Goal: Navigation & Orientation: Go to known website

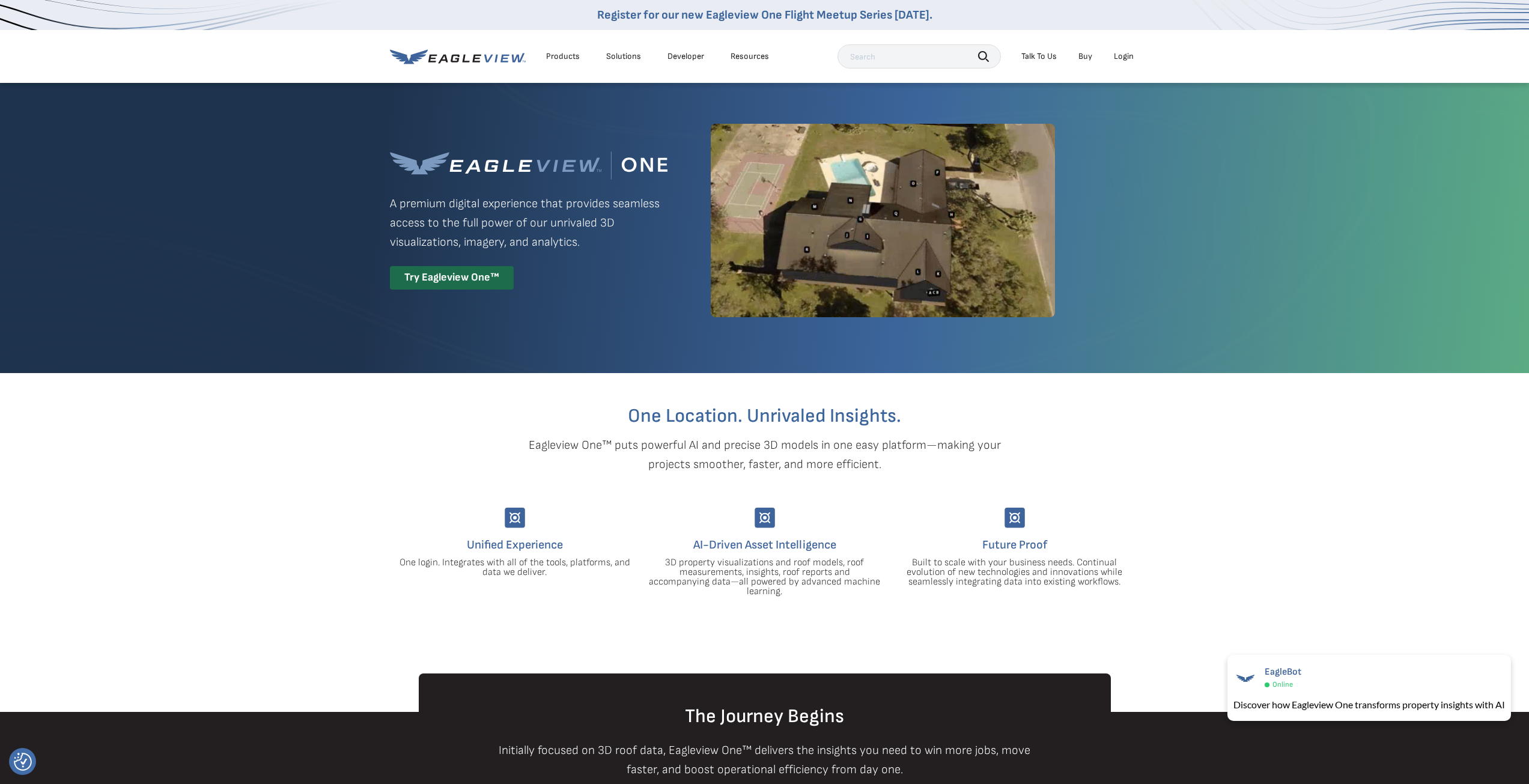
click at [1129, 60] on div "Login" at bounding box center [1124, 56] width 20 height 11
click at [563, 56] on div "Products" at bounding box center [563, 56] width 34 height 11
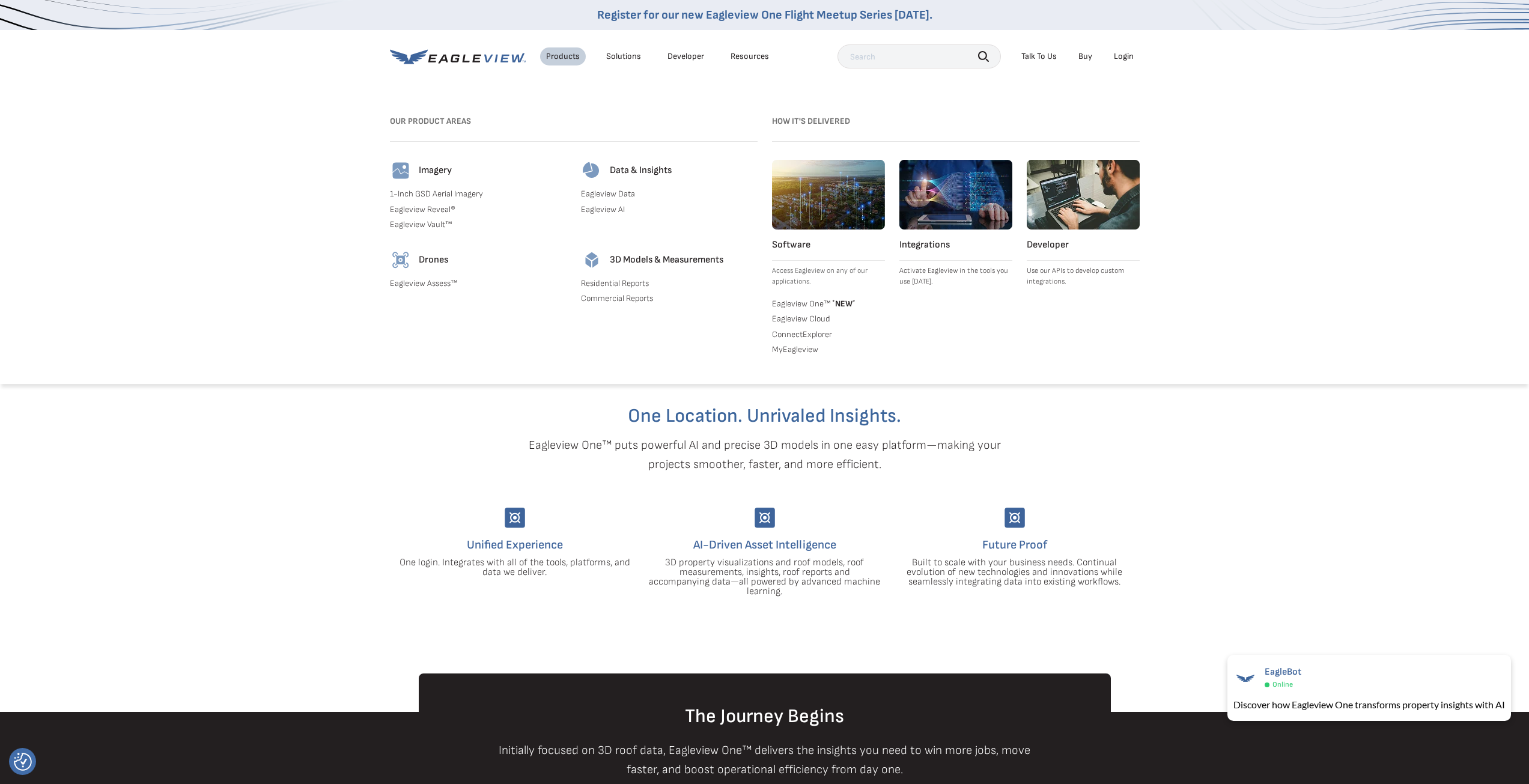
click at [563, 56] on div "Products" at bounding box center [563, 56] width 34 height 11
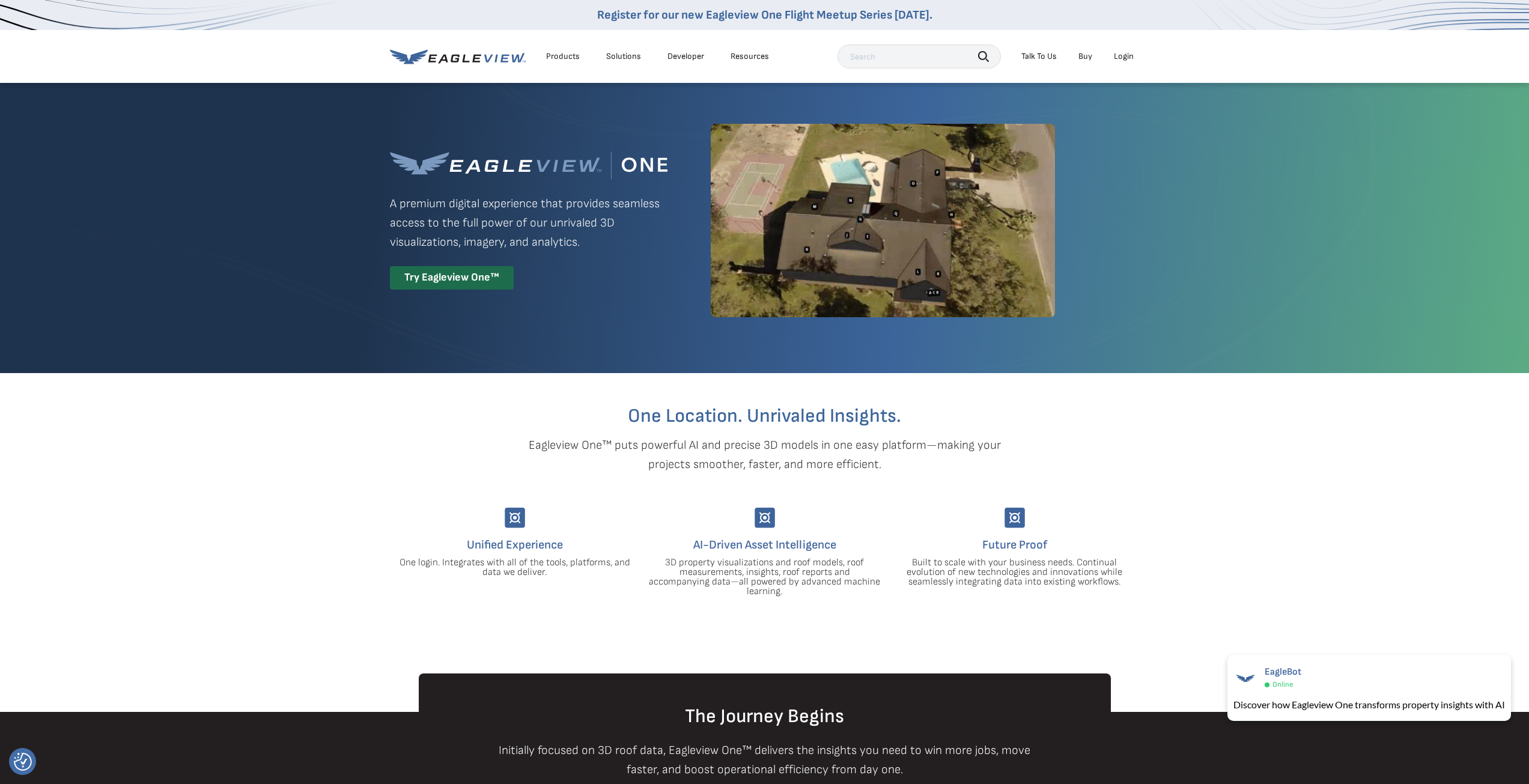
click at [563, 56] on div "Products" at bounding box center [563, 56] width 34 height 11
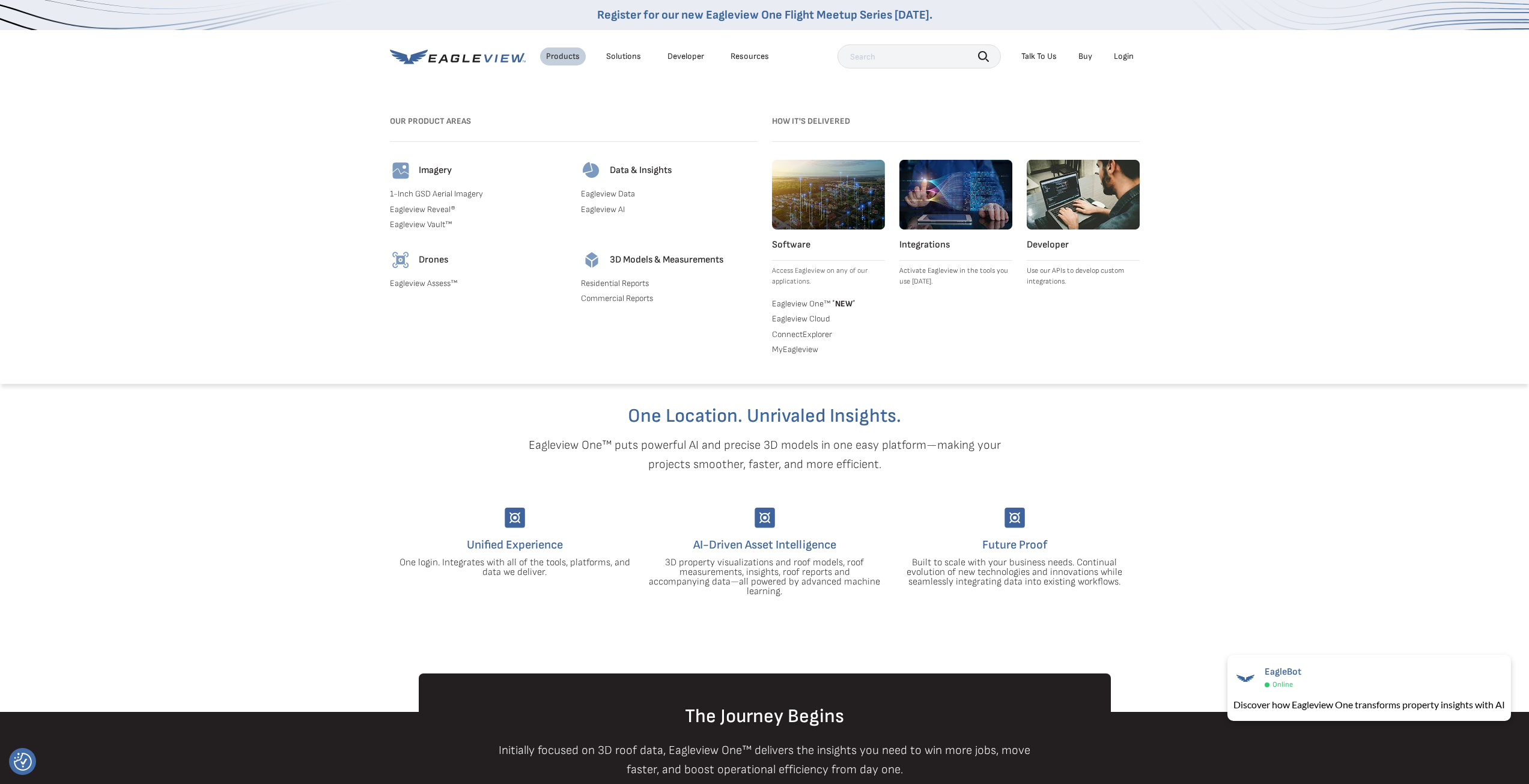
click at [563, 56] on div "Products" at bounding box center [563, 56] width 34 height 11
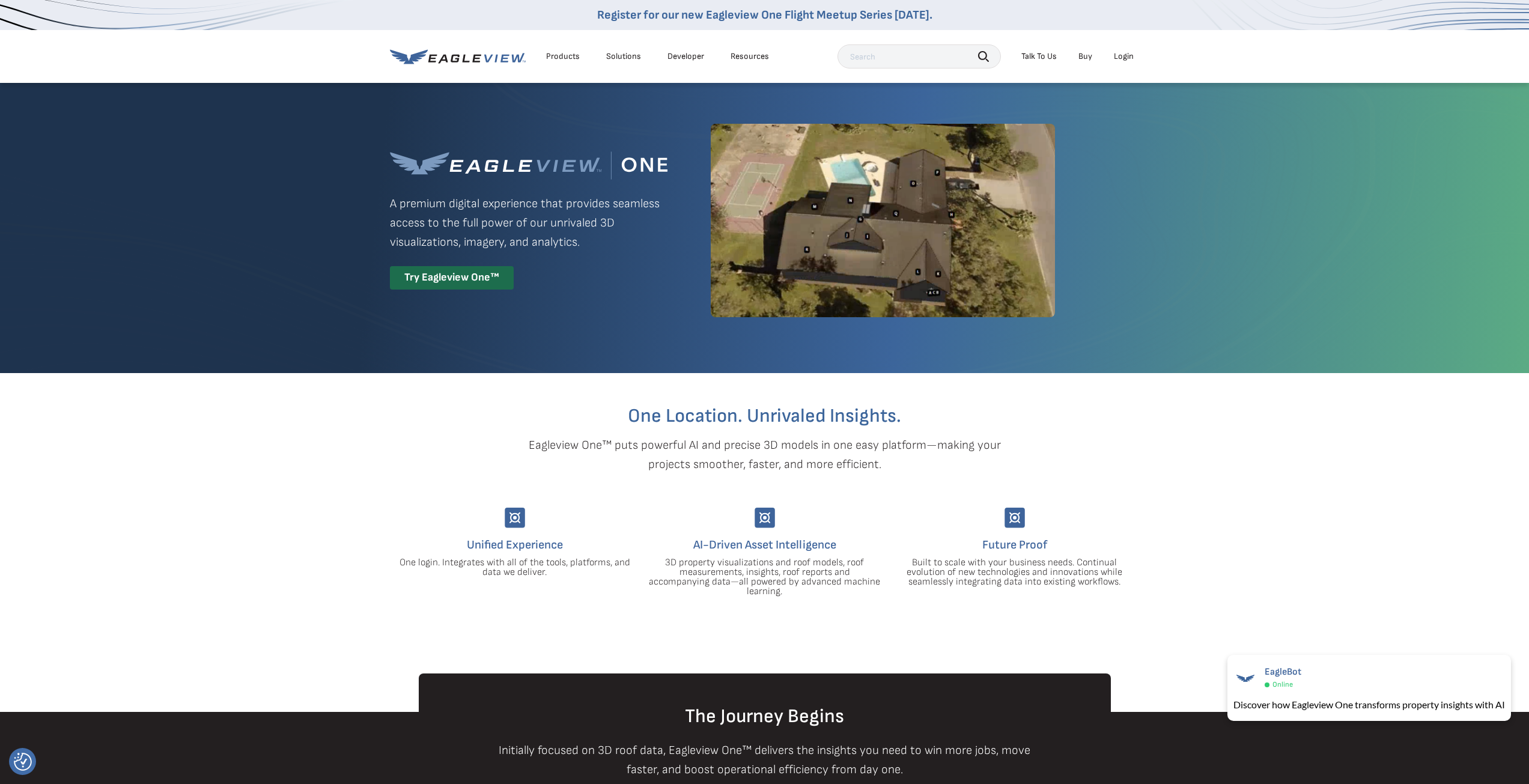
click at [563, 56] on div "Products" at bounding box center [563, 56] width 34 height 11
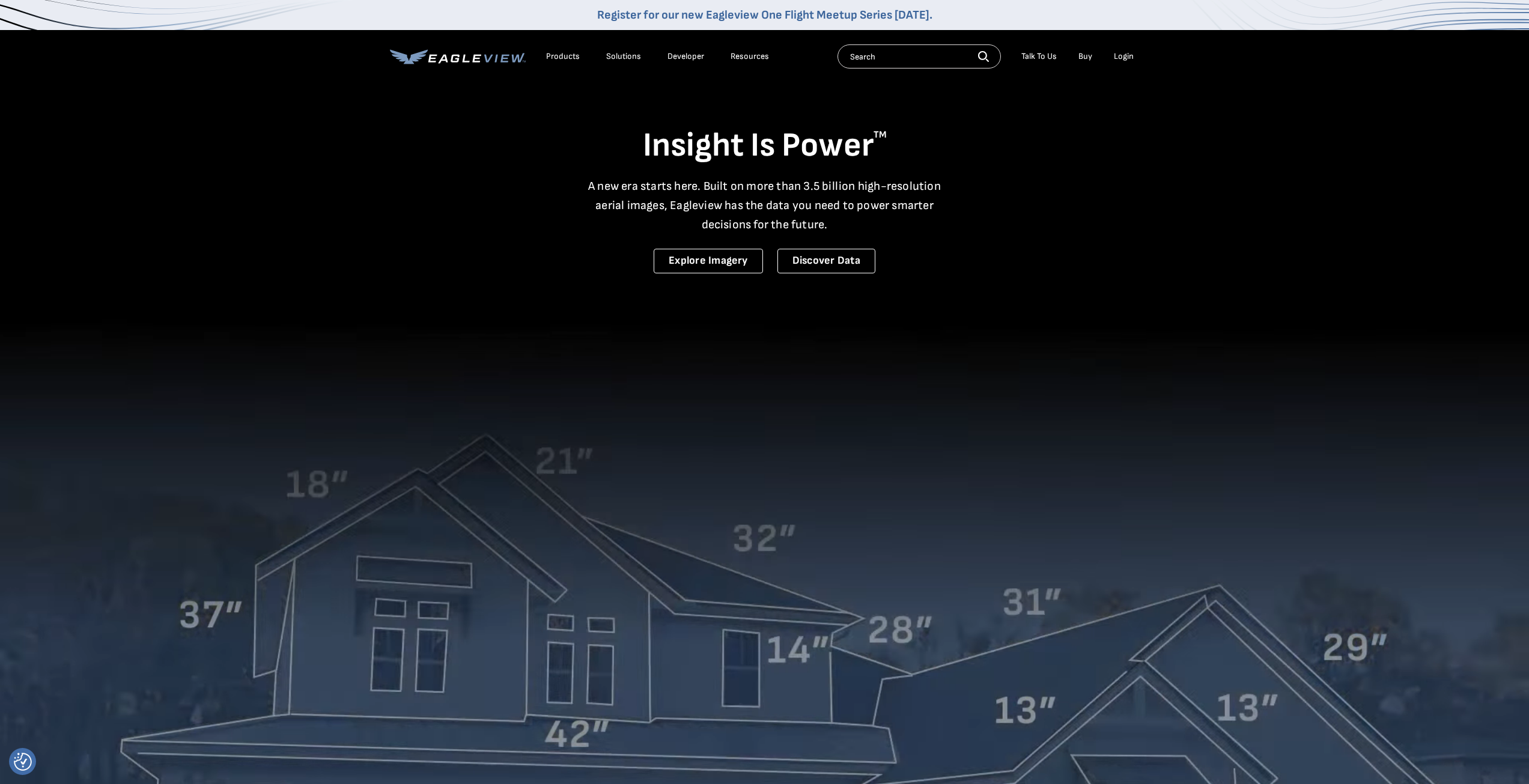
click at [1120, 59] on div "Login" at bounding box center [1124, 56] width 20 height 11
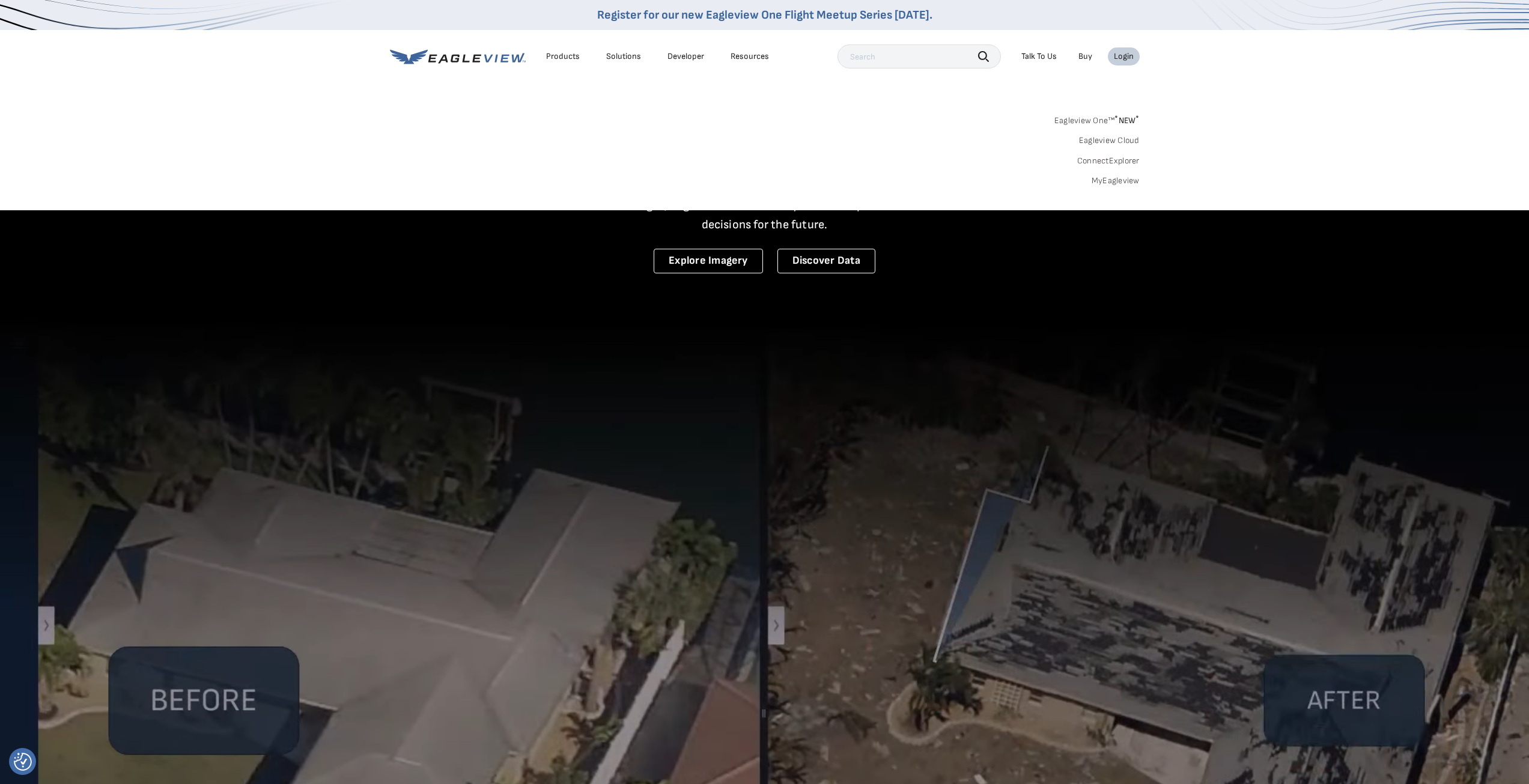
click at [1116, 141] on link "Eagleview Cloud" at bounding box center [1109, 141] width 60 height 11
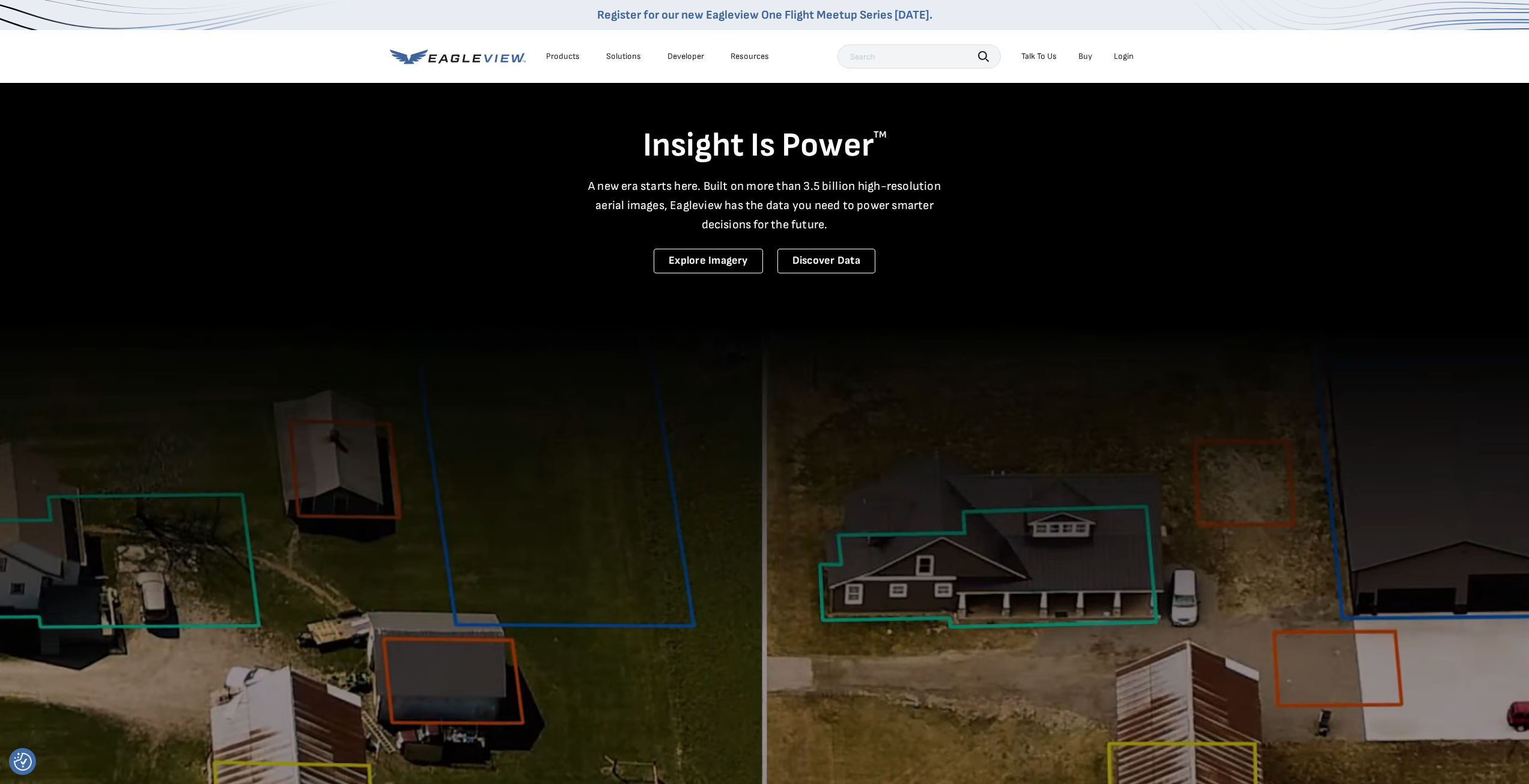
click at [1121, 57] on div "Login" at bounding box center [1124, 56] width 20 height 11
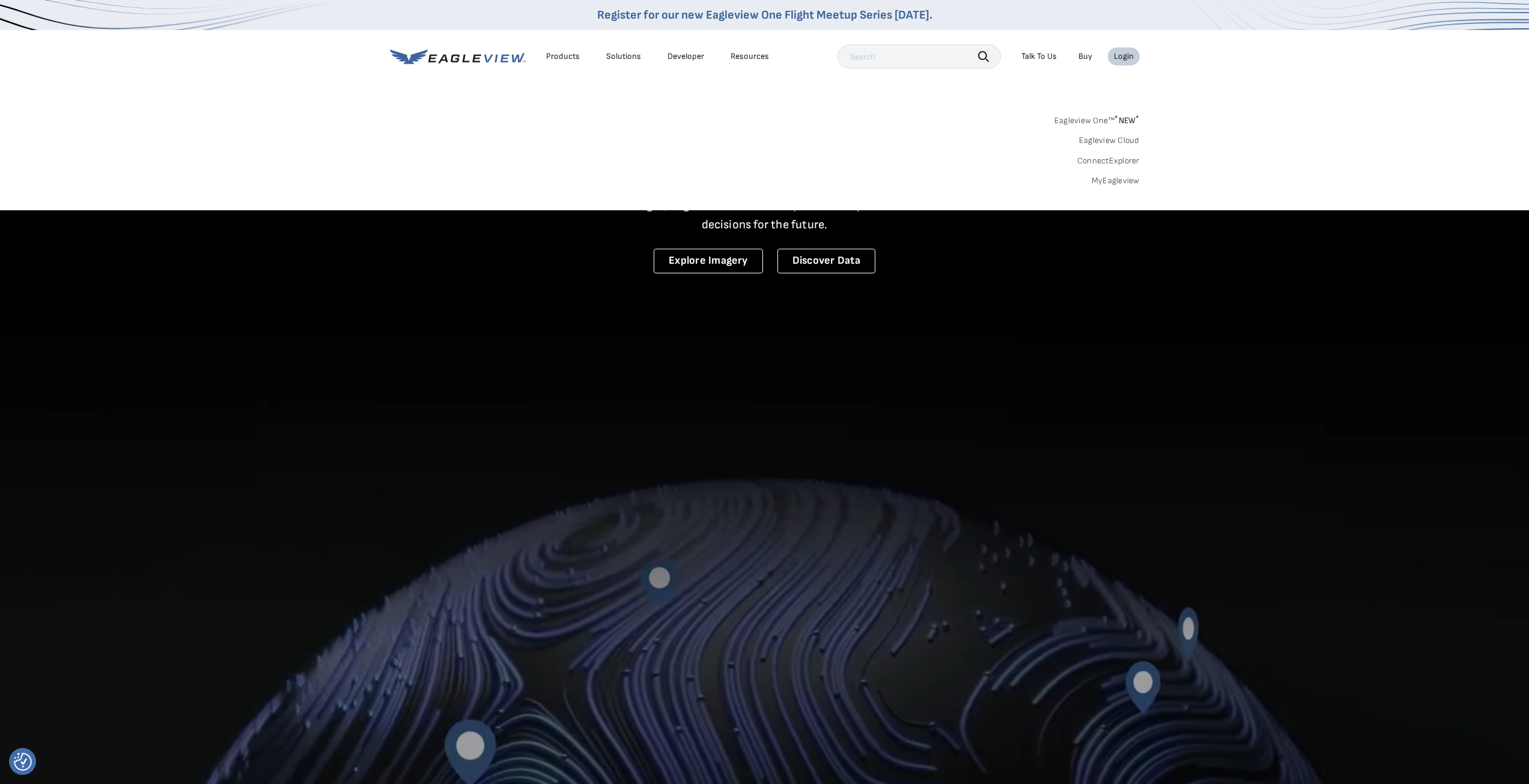
click at [1123, 179] on link "MyEagleview" at bounding box center [1116, 181] width 48 height 11
